Goal: Register for event/course

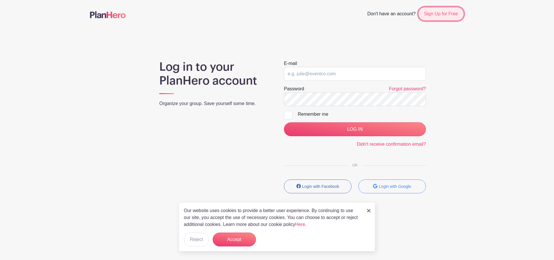
click at [445, 12] on link "Sign Up for Free" at bounding box center [441, 14] width 46 height 14
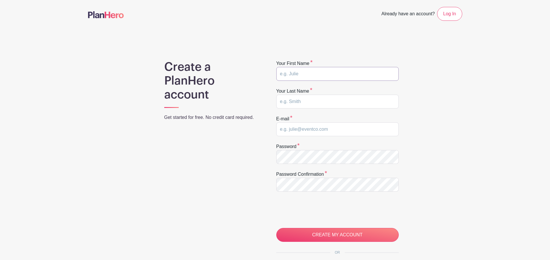
click at [374, 74] on input "text" at bounding box center [337, 74] width 122 height 14
type input "Justin"
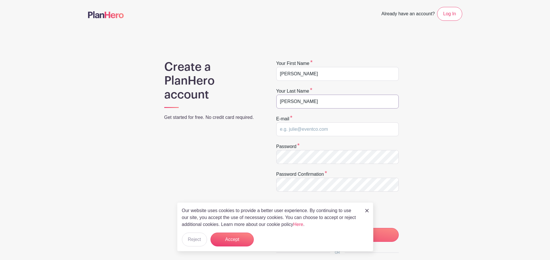
type input "Kreuser"
type input "[EMAIL_ADDRESS][DOMAIN_NAME]"
click at [367, 211] on img at bounding box center [366, 210] width 3 height 3
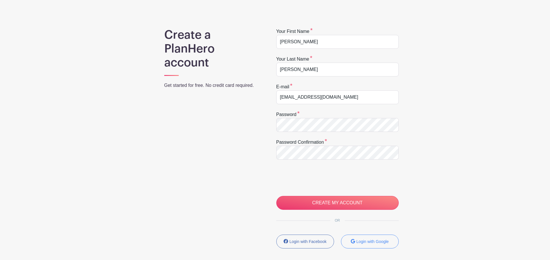
scroll to position [82, 0]
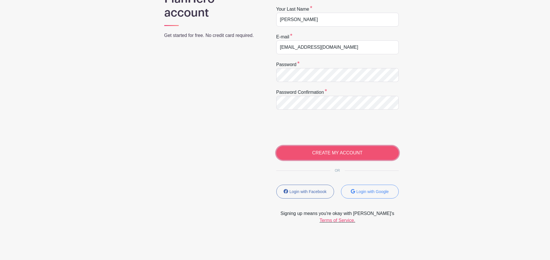
click at [356, 153] on input "CREATE MY ACCOUNT" at bounding box center [337, 153] width 122 height 14
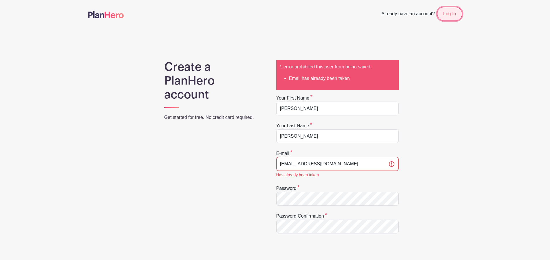
click at [456, 13] on link "Log In" at bounding box center [449, 14] width 25 height 14
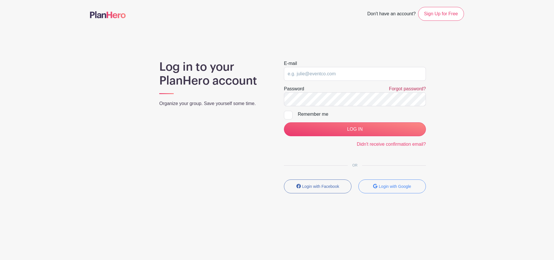
click at [413, 89] on link "Forgot password?" at bounding box center [407, 88] width 37 height 5
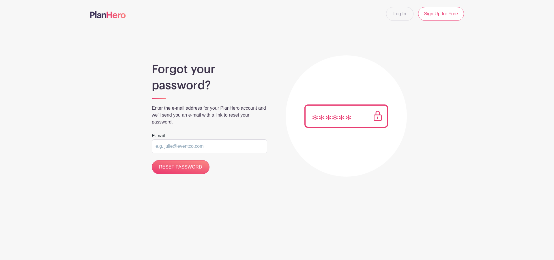
click at [228, 146] on input "email" at bounding box center [209, 146] width 115 height 14
type input "[EMAIL_ADDRESS][DOMAIN_NAME]"
click at [202, 166] on input "RESET PASSWORD" at bounding box center [181, 167] width 58 height 14
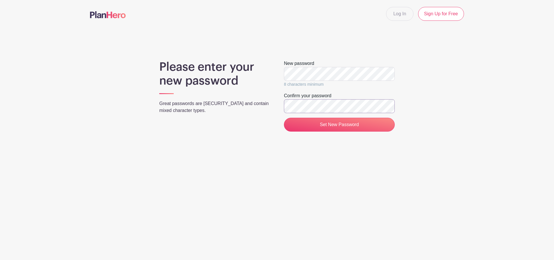
click at [284, 118] on input "Set New Password" at bounding box center [339, 125] width 111 height 14
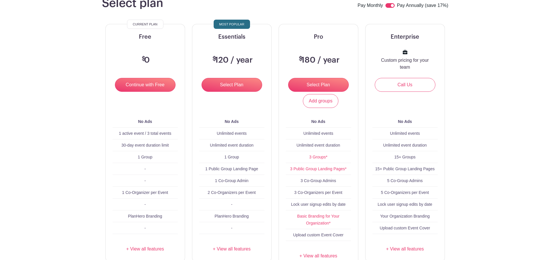
scroll to position [58, 0]
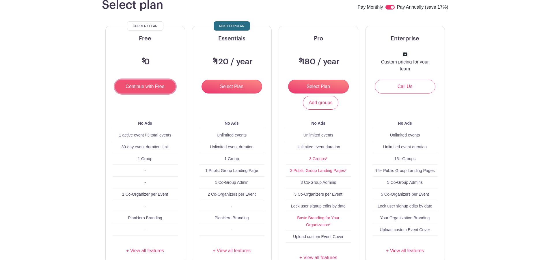
click at [141, 88] on input "Continue with Free" at bounding box center [145, 87] width 61 height 14
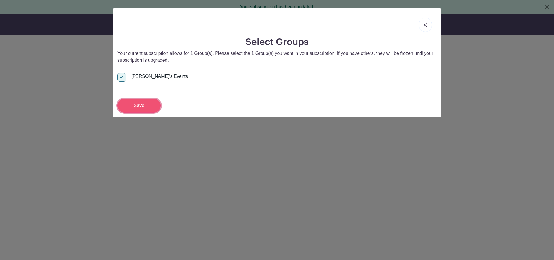
click at [146, 106] on input "Save" at bounding box center [138, 106] width 43 height 14
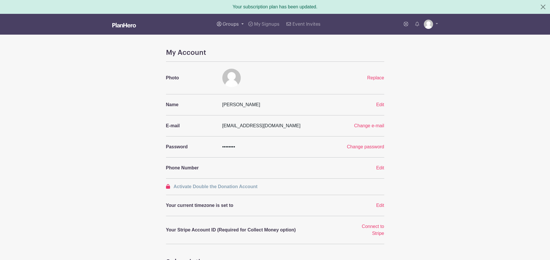
click at [240, 24] on link "Groups" at bounding box center [229, 24] width 31 height 21
click at [246, 65] on span "Wausau Curling" at bounding box center [244, 68] width 33 height 7
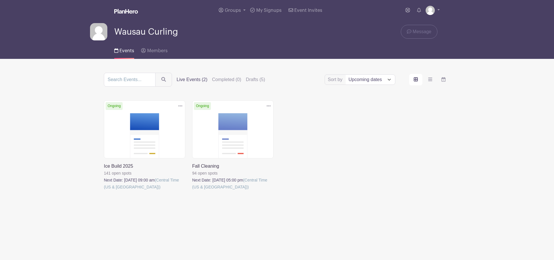
click at [192, 190] on link at bounding box center [192, 190] width 0 height 0
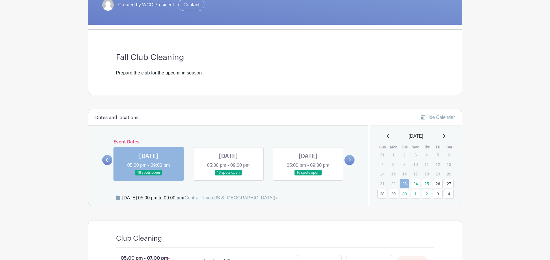
scroll to position [115, 0]
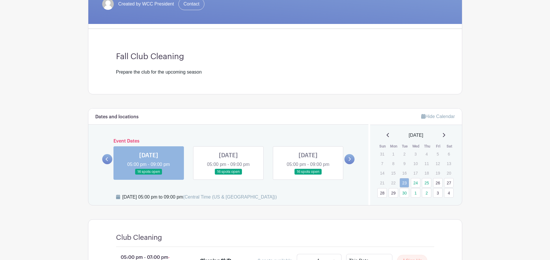
click at [349, 160] on icon at bounding box center [349, 159] width 3 height 4
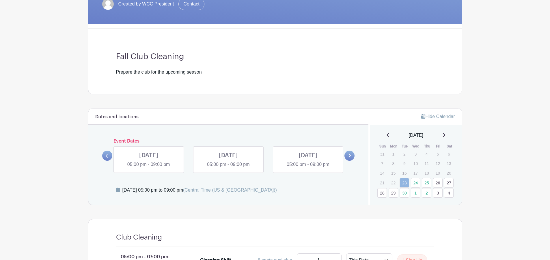
click at [107, 157] on icon at bounding box center [107, 156] width 2 height 4
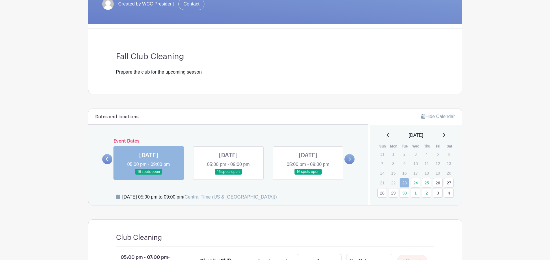
click at [355, 159] on div "Dates and locations Event Dates [DATE] 05:00 pm - 09:00 pm 16 spots open [DATE]…" at bounding box center [228, 156] width 280 height 97
click at [351, 159] on link at bounding box center [349, 159] width 10 height 10
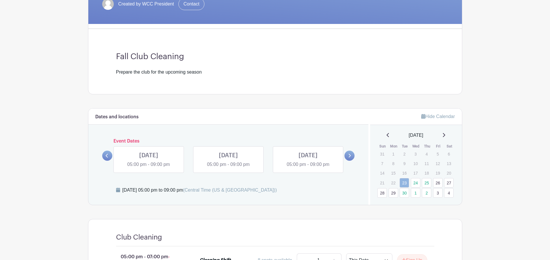
click at [149, 168] on link at bounding box center [149, 168] width 0 height 0
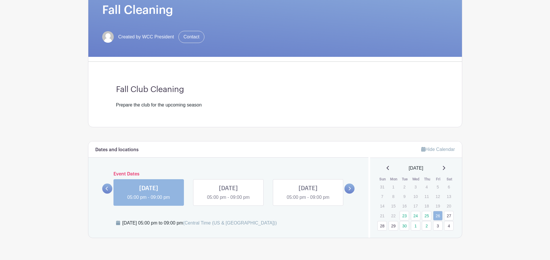
scroll to position [97, 0]
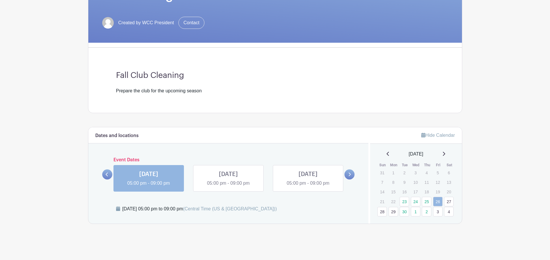
click at [350, 175] on icon at bounding box center [350, 175] width 2 height 4
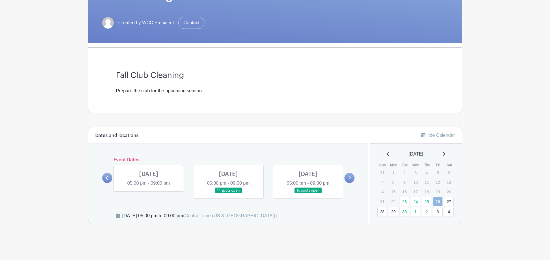
click at [149, 187] on link at bounding box center [149, 187] width 0 height 0
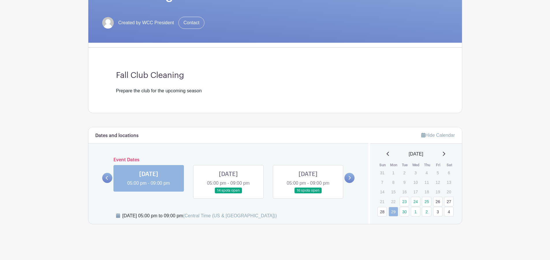
scroll to position [97, 0]
click at [228, 193] on link at bounding box center [228, 193] width 0 height 0
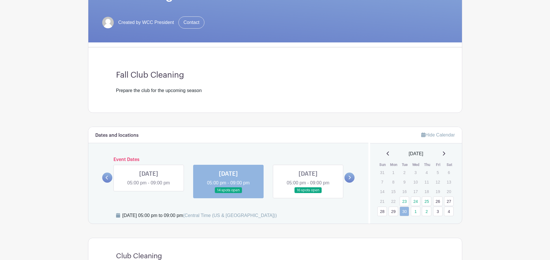
click at [346, 176] on link at bounding box center [349, 178] width 10 height 10
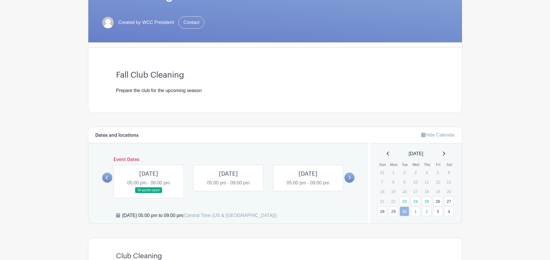
click at [107, 177] on icon at bounding box center [107, 177] width 3 height 4
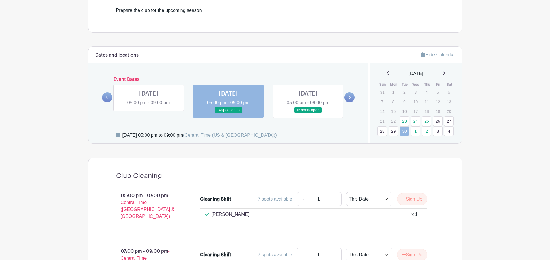
scroll to position [169, 0]
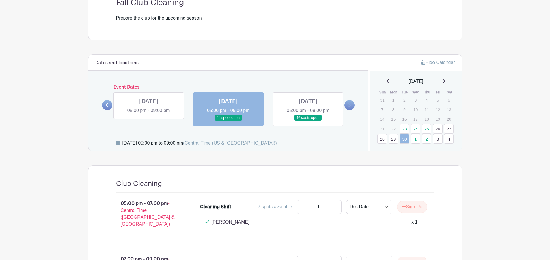
click at [350, 108] on link at bounding box center [349, 105] width 10 height 10
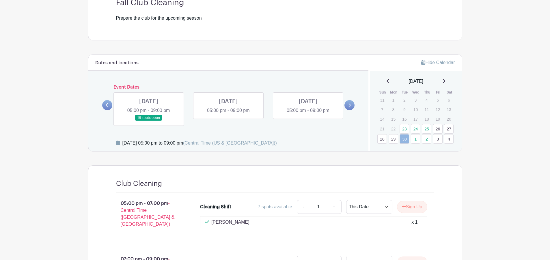
click at [350, 108] on link at bounding box center [349, 105] width 10 height 10
click at [445, 81] on icon at bounding box center [443, 81] width 3 height 5
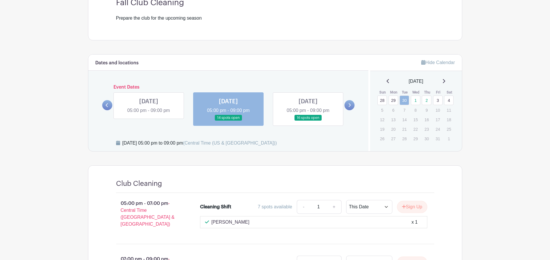
click at [387, 78] on link at bounding box center [387, 81] width 3 height 7
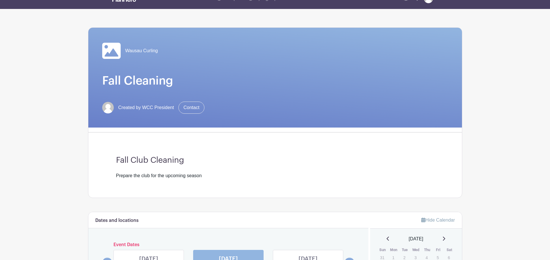
scroll to position [0, 0]
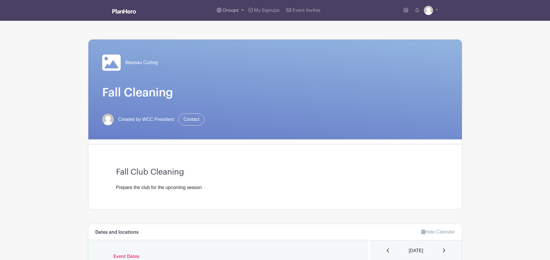
click at [239, 10] on link "Groups" at bounding box center [229, 10] width 31 height 21
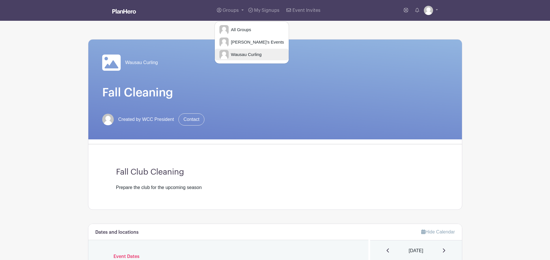
click at [249, 57] on span "Wausau Curling" at bounding box center [244, 54] width 33 height 7
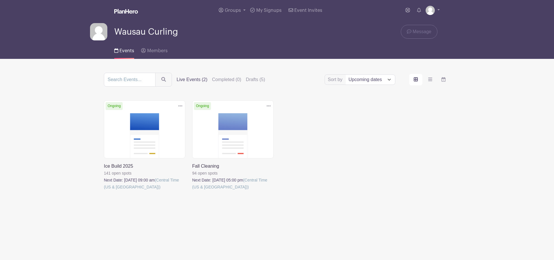
click at [104, 190] on link at bounding box center [104, 190] width 0 height 0
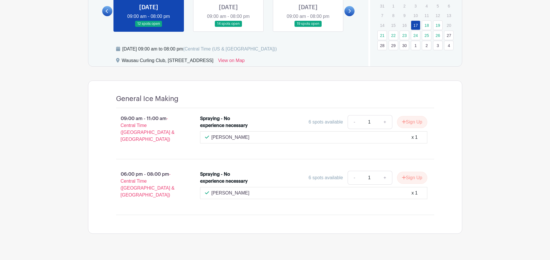
scroll to position [200, 0]
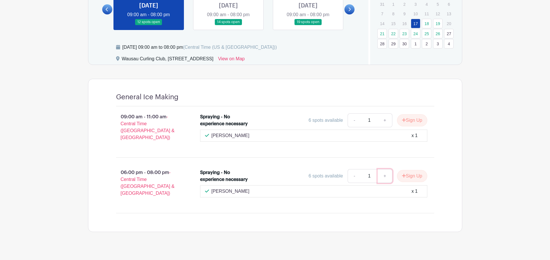
click at [385, 174] on link "+" at bounding box center [384, 176] width 14 height 14
click at [355, 171] on link "-" at bounding box center [353, 176] width 13 height 14
type input "1"
click at [410, 171] on button "Sign Up" at bounding box center [412, 176] width 30 height 12
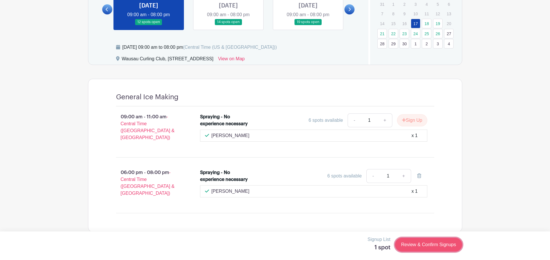
click at [449, 245] on link "Review & Confirm Signups" at bounding box center [428, 245] width 67 height 14
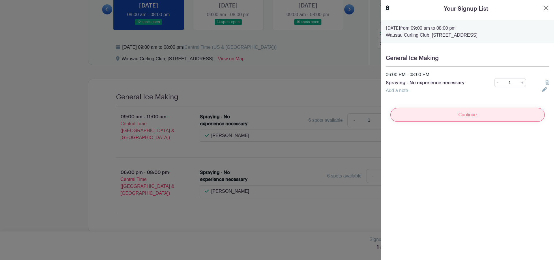
click at [477, 117] on input "Continue" at bounding box center [467, 115] width 154 height 14
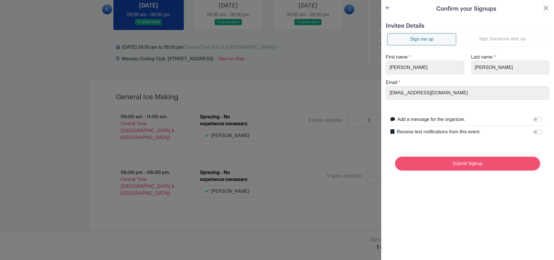
click at [468, 164] on input "Submit Signup" at bounding box center [467, 164] width 145 height 14
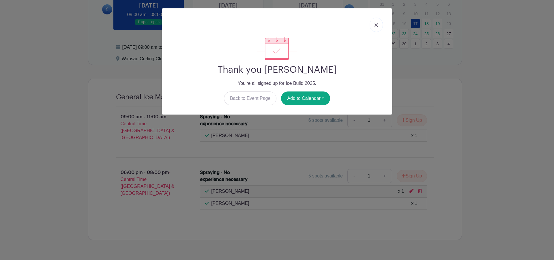
click at [378, 23] on link at bounding box center [376, 25] width 13 height 14
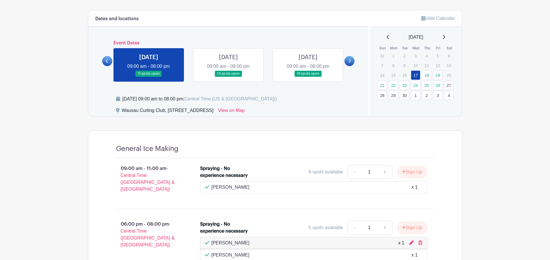
scroll to position [142, 0]
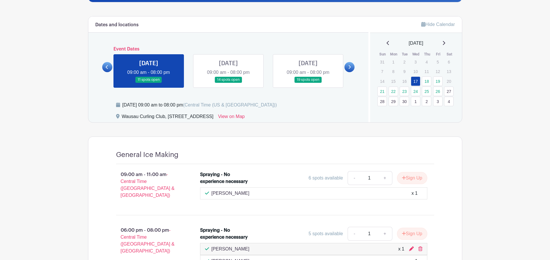
click at [228, 83] on link at bounding box center [228, 83] width 0 height 0
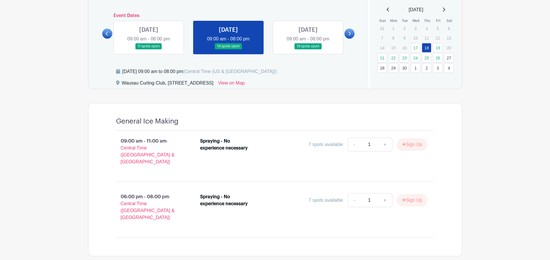
scroll to position [165, 0]
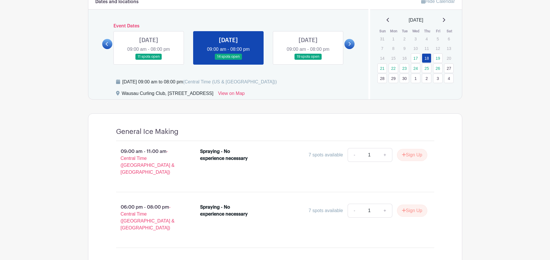
click at [308, 60] on link at bounding box center [308, 60] width 0 height 0
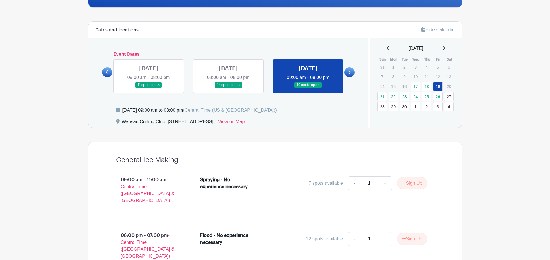
scroll to position [136, 0]
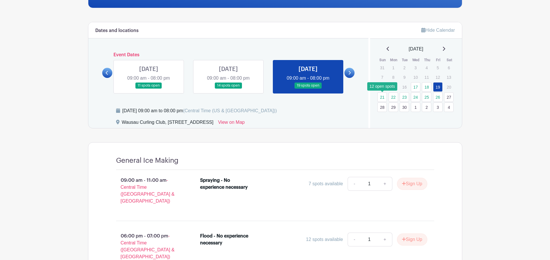
click at [384, 93] on link "21" at bounding box center [382, 97] width 10 height 10
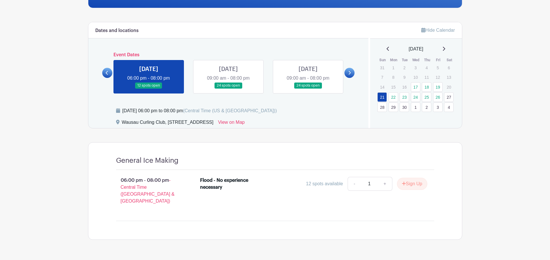
click at [228, 89] on link at bounding box center [228, 89] width 0 height 0
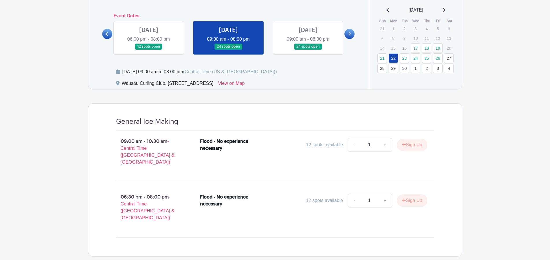
scroll to position [165, 0]
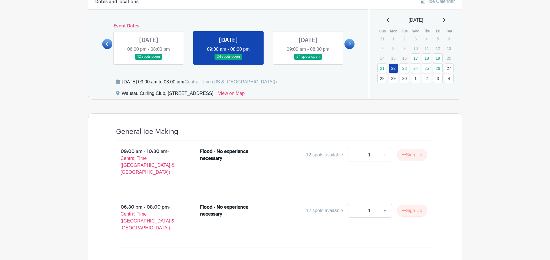
click at [308, 60] on link at bounding box center [308, 60] width 0 height 0
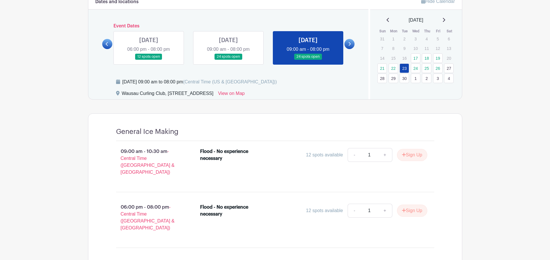
click at [347, 43] on link at bounding box center [349, 44] width 10 height 10
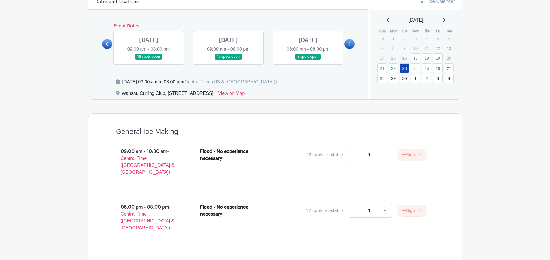
click at [149, 60] on link at bounding box center [149, 60] width 0 height 0
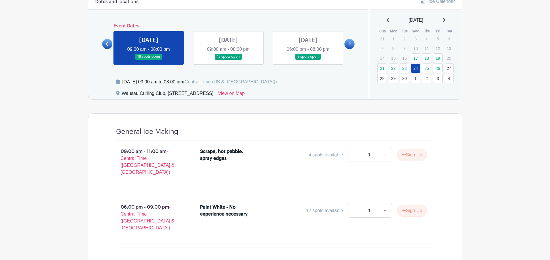
click at [228, 60] on link at bounding box center [228, 60] width 0 height 0
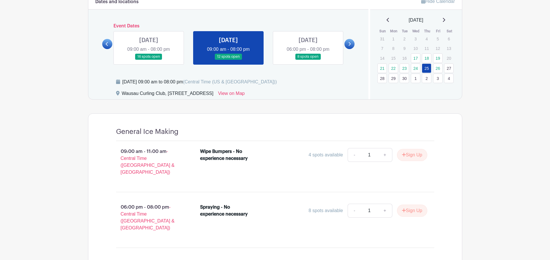
click at [308, 60] on link at bounding box center [308, 60] width 0 height 0
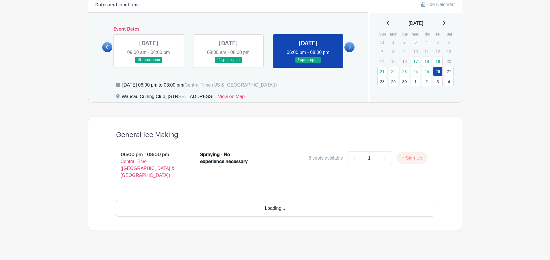
scroll to position [145, 0]
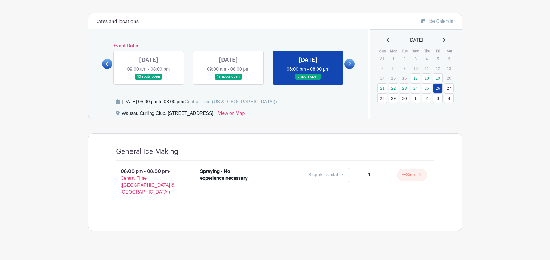
click at [350, 61] on link at bounding box center [349, 64] width 10 height 10
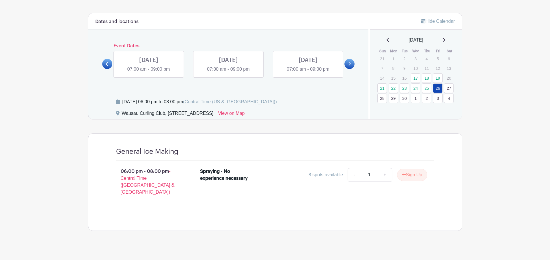
scroll to position [138, 0]
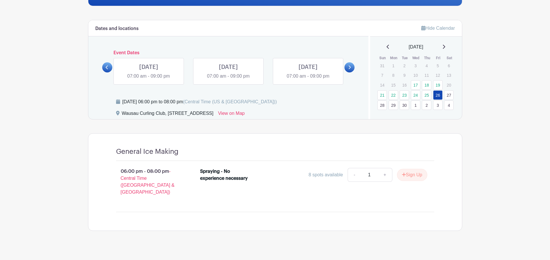
click at [109, 64] on link at bounding box center [107, 67] width 10 height 10
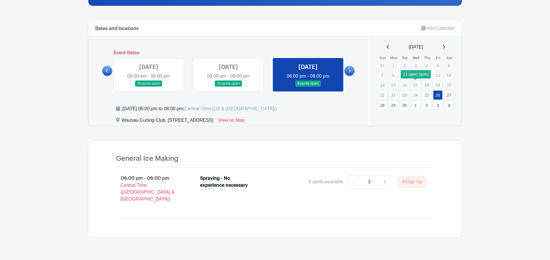
click at [415, 85] on link "17" at bounding box center [416, 85] width 10 height 10
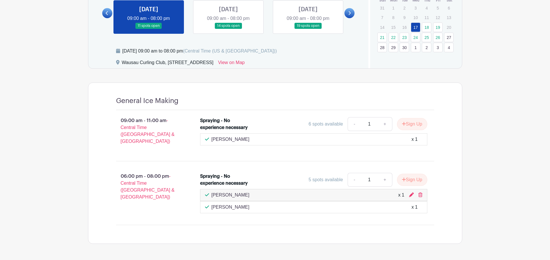
scroll to position [167, 0]
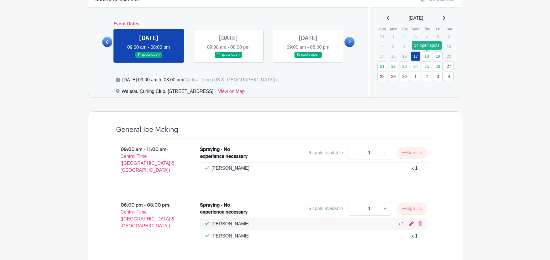
click at [430, 55] on link "18" at bounding box center [427, 56] width 10 height 10
